Goal: Task Accomplishment & Management: Manage account settings

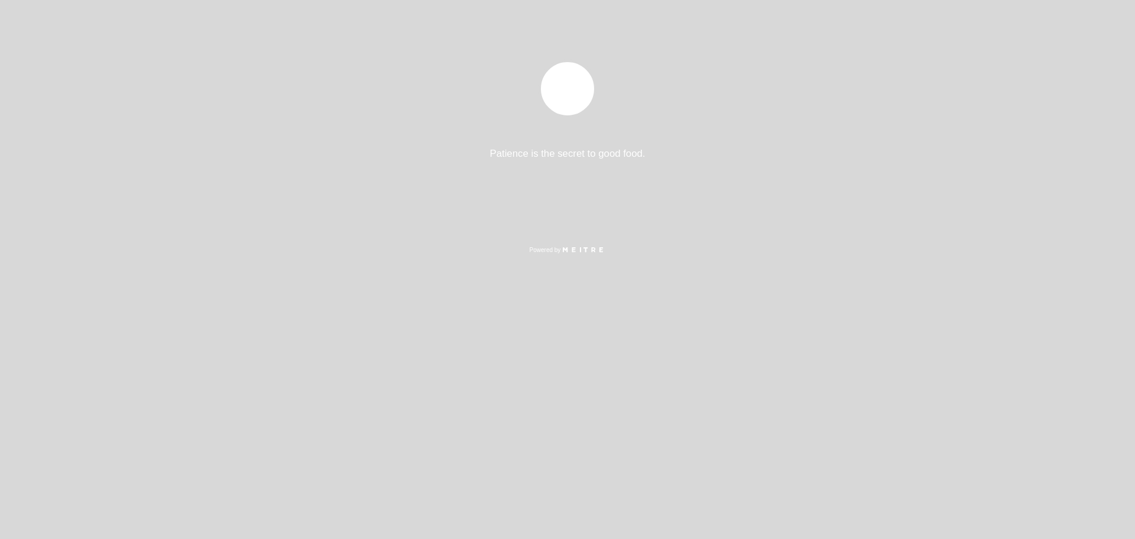
select select "es"
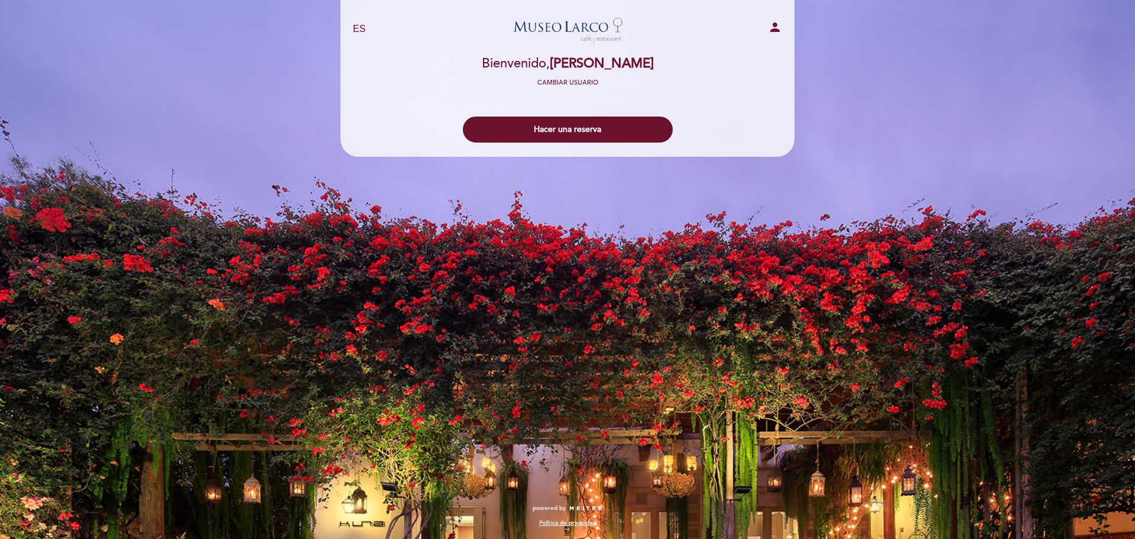
click at [766, 34] on div "person" at bounding box center [716, 29] width 149 height 18
click at [769, 30] on icon "person" at bounding box center [775, 27] width 14 height 14
select select "es"
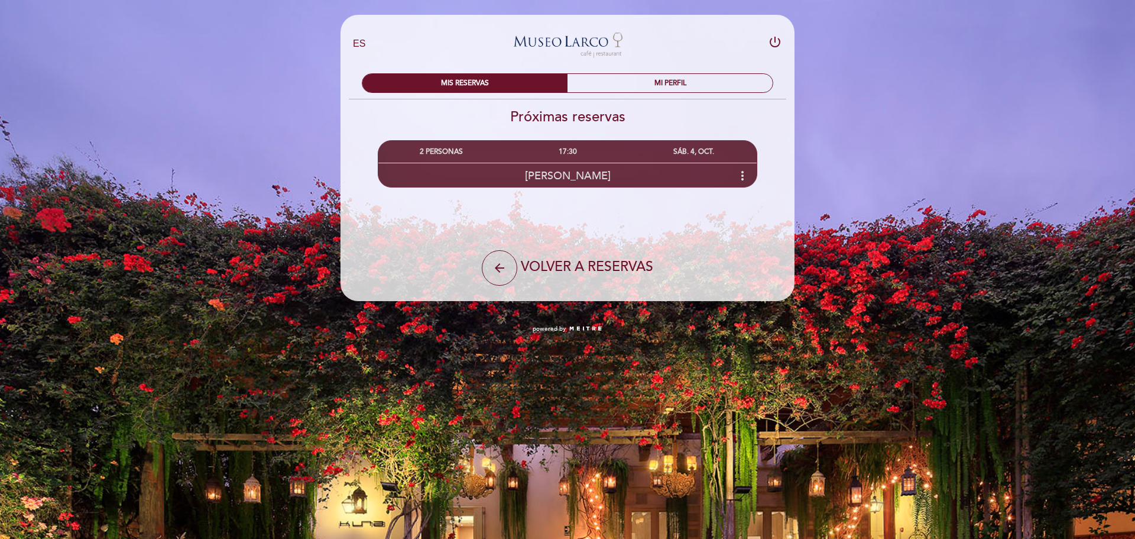
click at [740, 178] on icon "more_vert" at bounding box center [743, 176] width 14 height 14
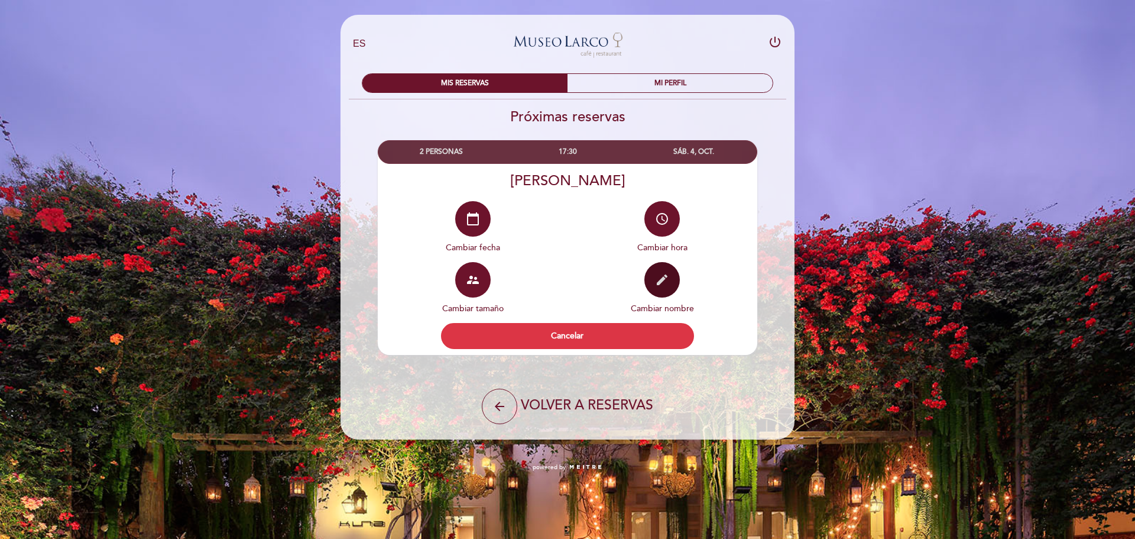
click at [676, 279] on button "edit" at bounding box center [661, 279] width 35 height 35
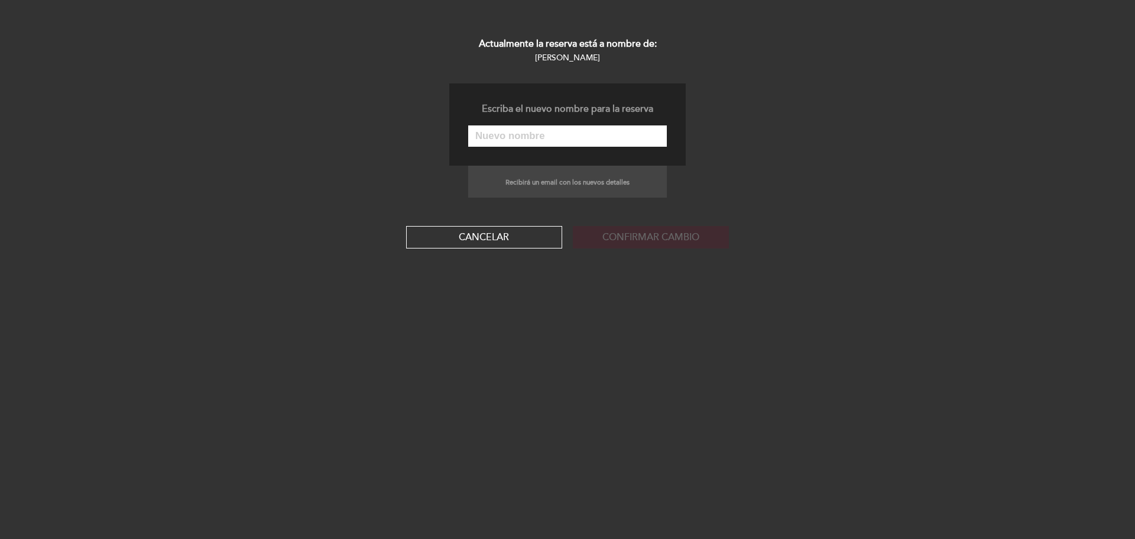
click at [578, 147] on div "Escriba el nuevo nombre para la reserva" at bounding box center [567, 124] width 237 height 82
click at [584, 144] on input "text" at bounding box center [567, 135] width 199 height 21
click at [504, 244] on button "Cancelar" at bounding box center [484, 237] width 156 height 22
